Goal: Information Seeking & Learning: Learn about a topic

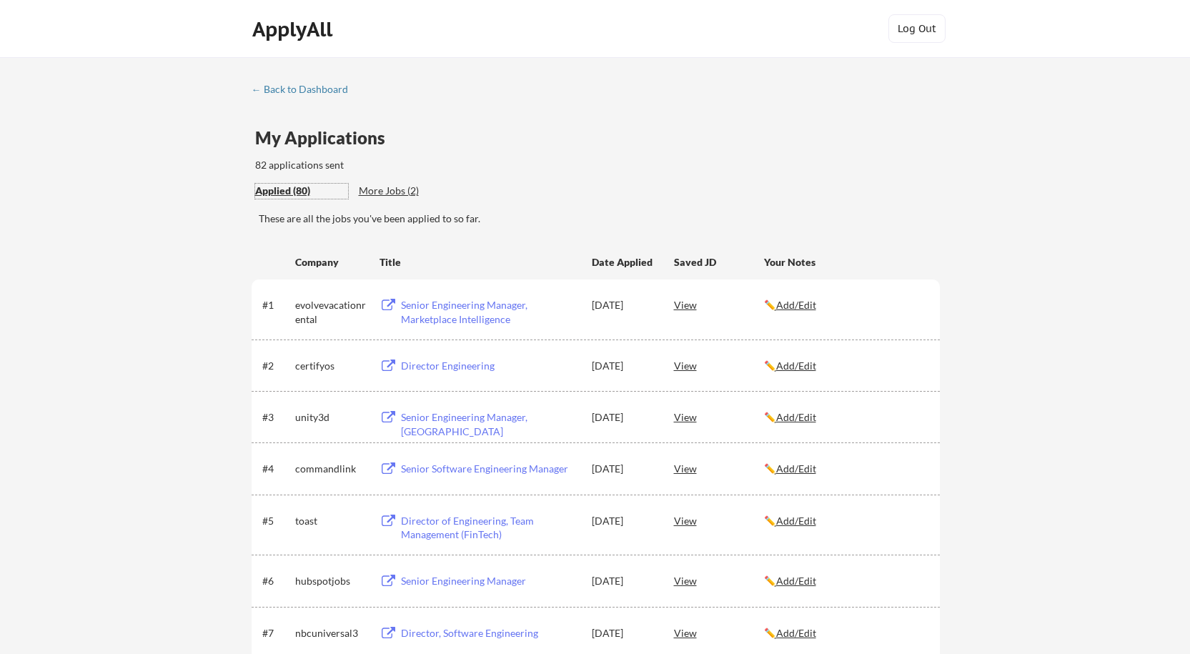
scroll to position [83, 0]
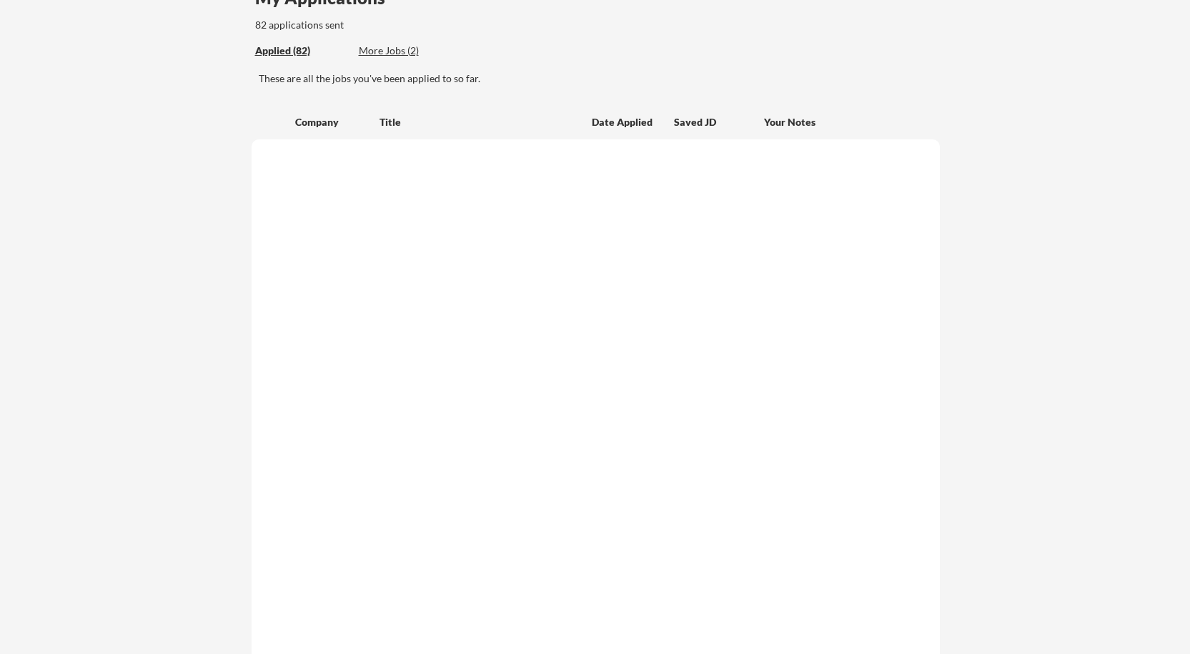
scroll to position [83, 0]
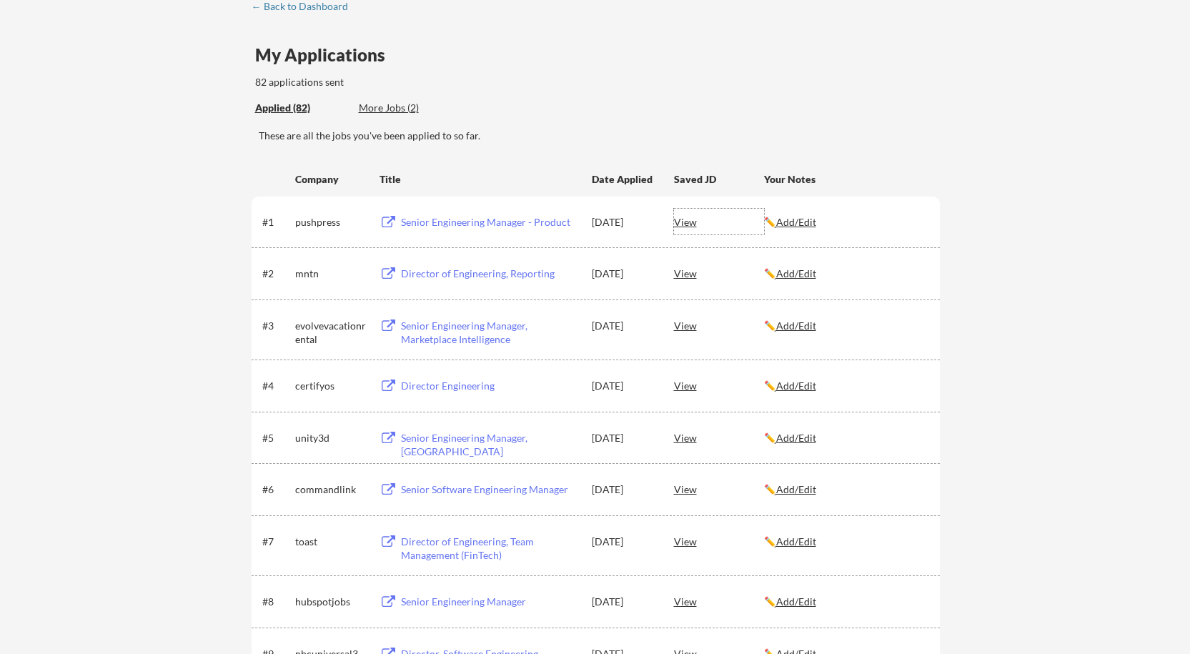
click at [688, 224] on div "View" at bounding box center [719, 222] width 90 height 26
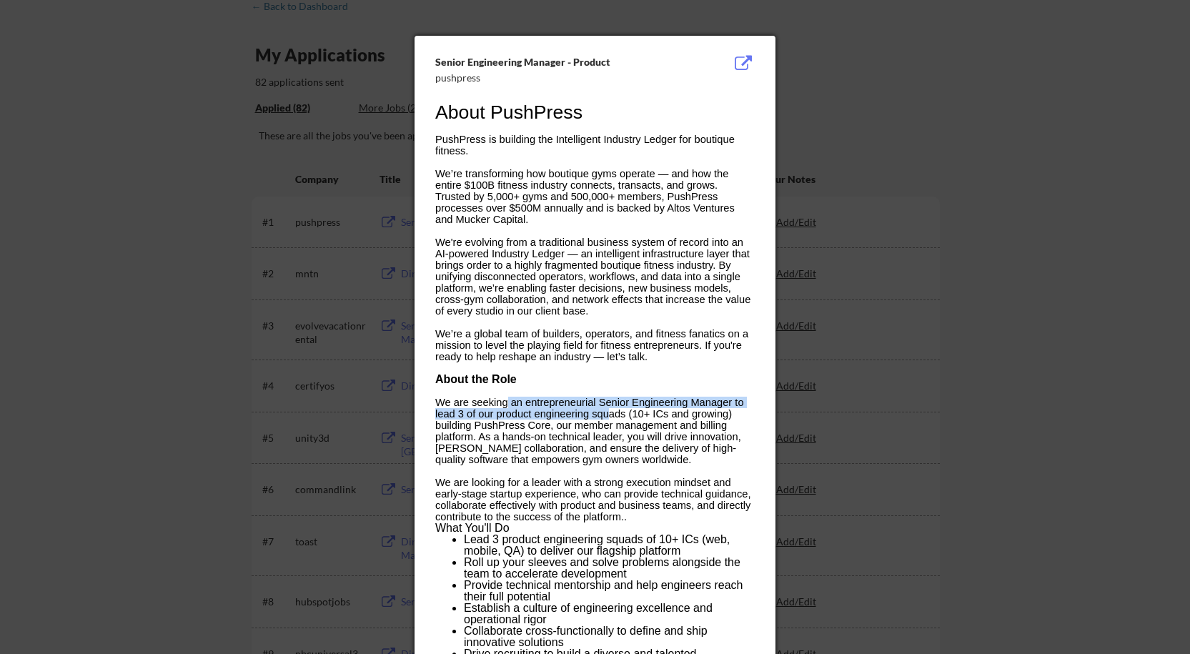
drag, startPoint x: 506, startPoint y: 402, endPoint x: 609, endPoint y: 419, distance: 105.0
click at [609, 419] on span "We are seeking an entrepreneurial Senior Engineering Manager to lead 3 of our p…" at bounding box center [589, 431] width 309 height 69
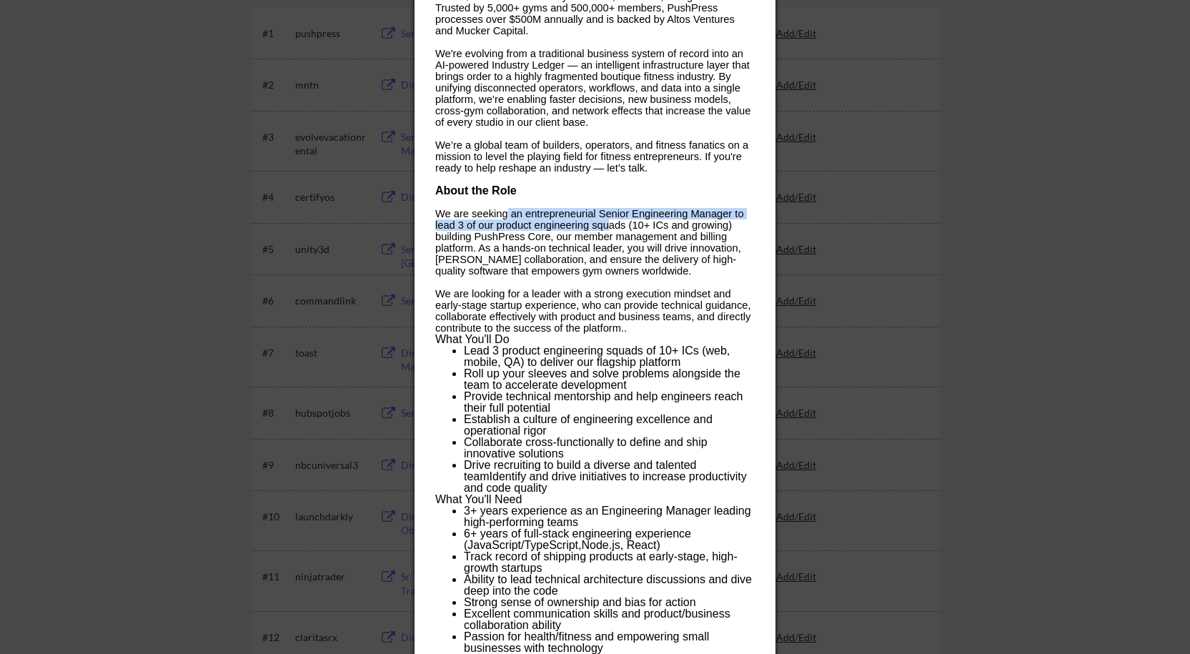
scroll to position [297, 0]
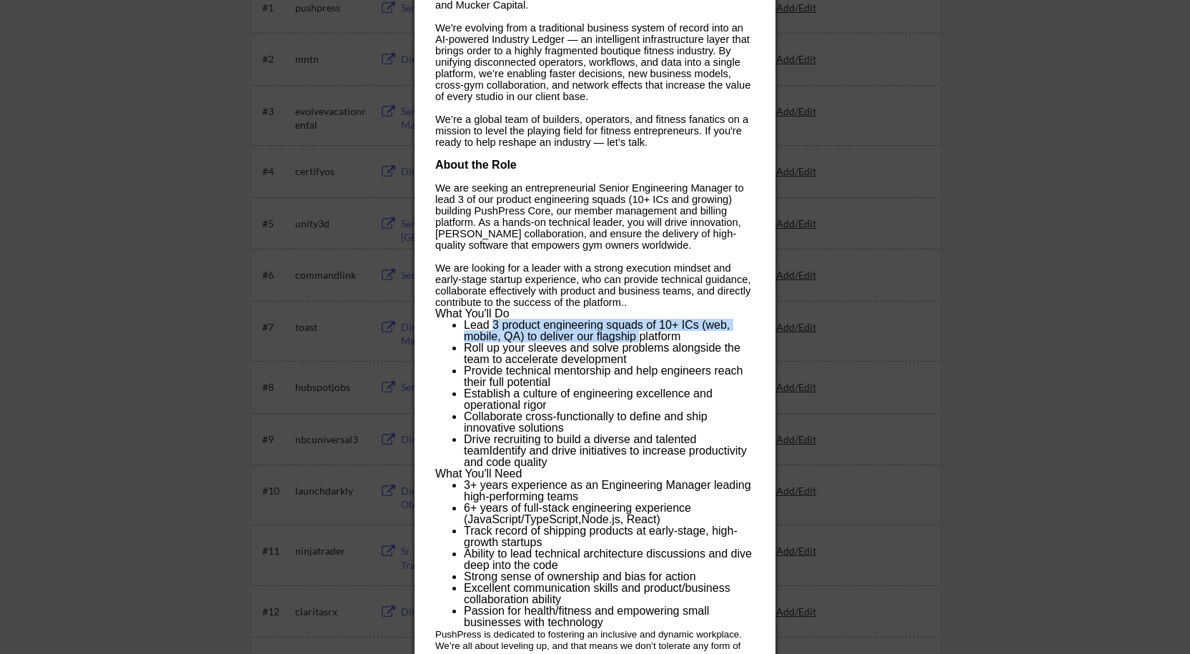
drag, startPoint x: 493, startPoint y: 320, endPoint x: 638, endPoint y: 332, distance: 145.5
click at [638, 332] on li "Lead 3 product engineering squads of 10+ ICs (web, mobile, QA) to deliver our f…" at bounding box center [609, 330] width 290 height 23
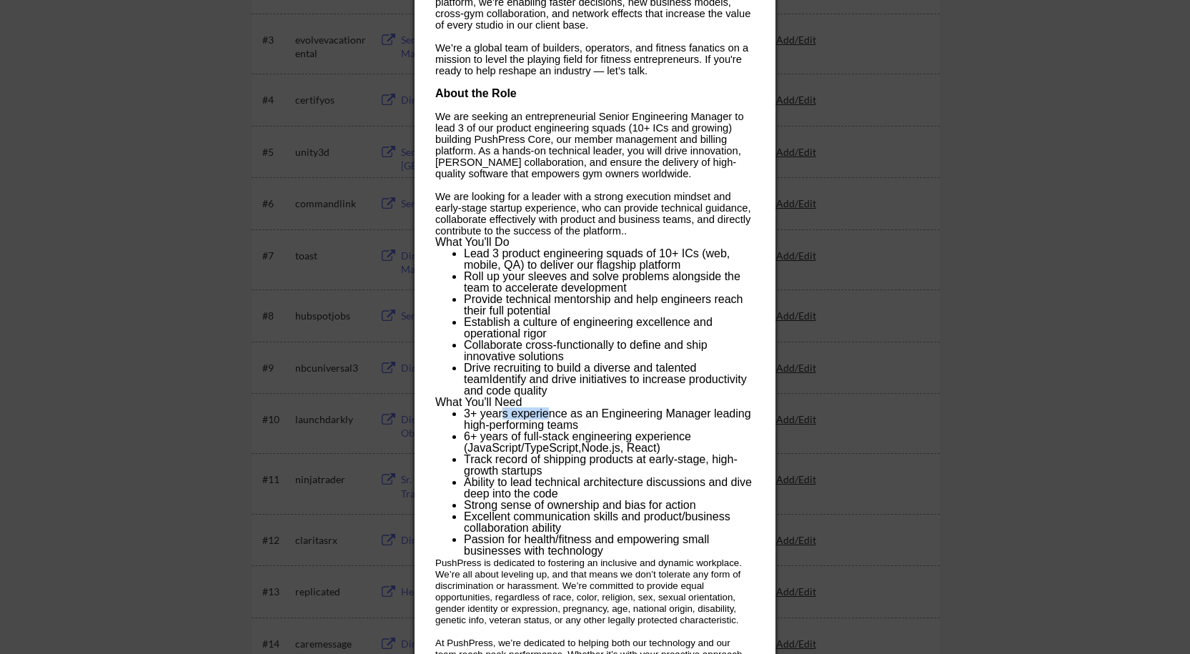
drag, startPoint x: 502, startPoint y: 412, endPoint x: 546, endPoint y: 418, distance: 44.7
click at [546, 418] on li "3+ years experience as an Engineering Manager leading high-performing teams" at bounding box center [609, 419] width 290 height 23
drag, startPoint x: 512, startPoint y: 432, endPoint x: 605, endPoint y: 430, distance: 93.6
click at [605, 431] on li "6+ years of full-stack engineering experience (JavaScript/TypeScript, Node.js ,…" at bounding box center [609, 442] width 290 height 23
drag, startPoint x: 516, startPoint y: 459, endPoint x: 633, endPoint y: 458, distance: 117.2
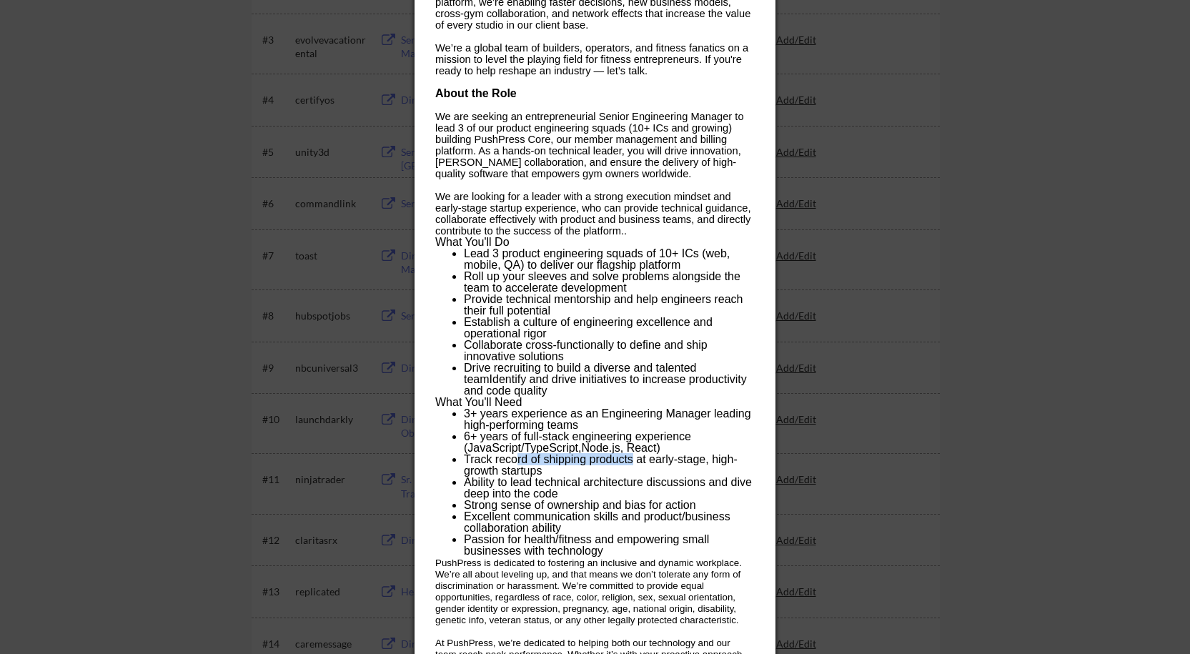
click at [633, 458] on li "Track record of shipping products at early-stage, high-growth startups" at bounding box center [609, 465] width 290 height 23
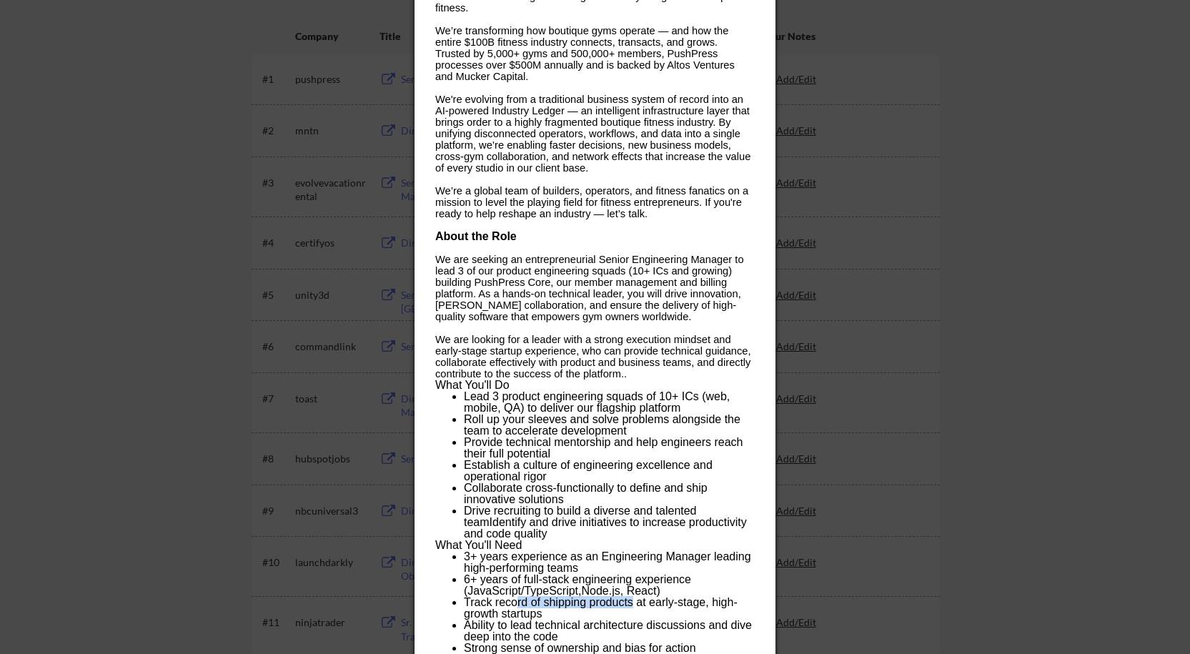
scroll to position [154, 0]
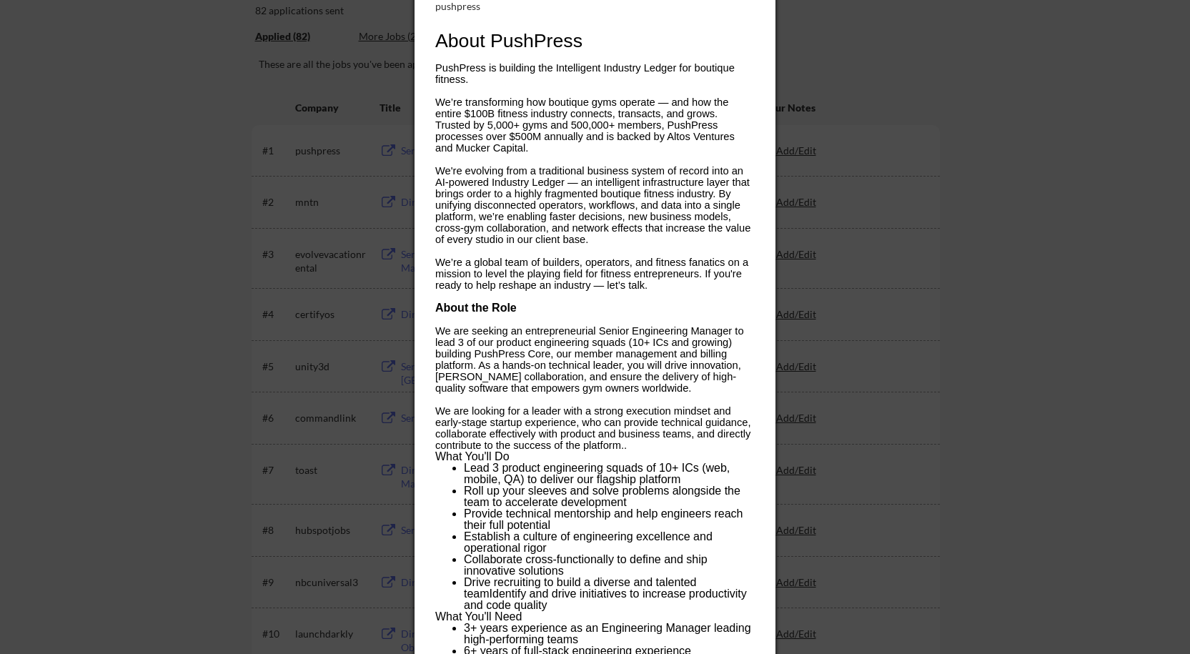
click at [838, 391] on div at bounding box center [595, 327] width 1190 height 654
